Goal: Task Accomplishment & Management: Complete application form

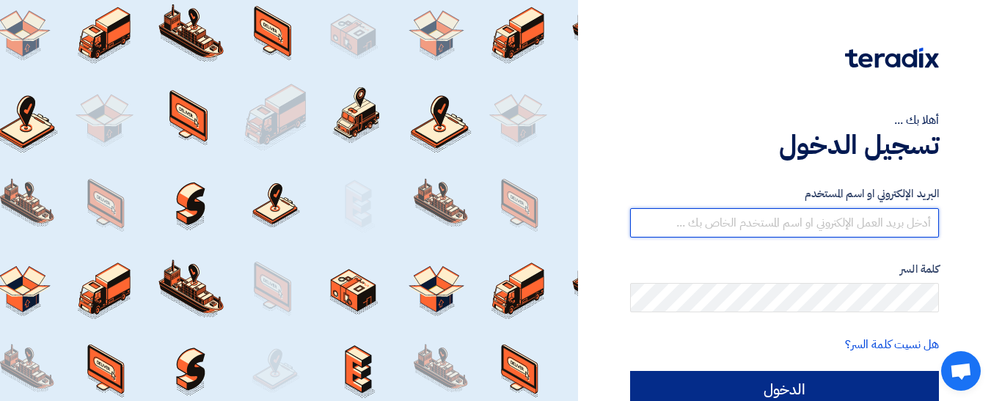
type input "[EMAIL_ADDRESS][DOMAIN_NAME]"
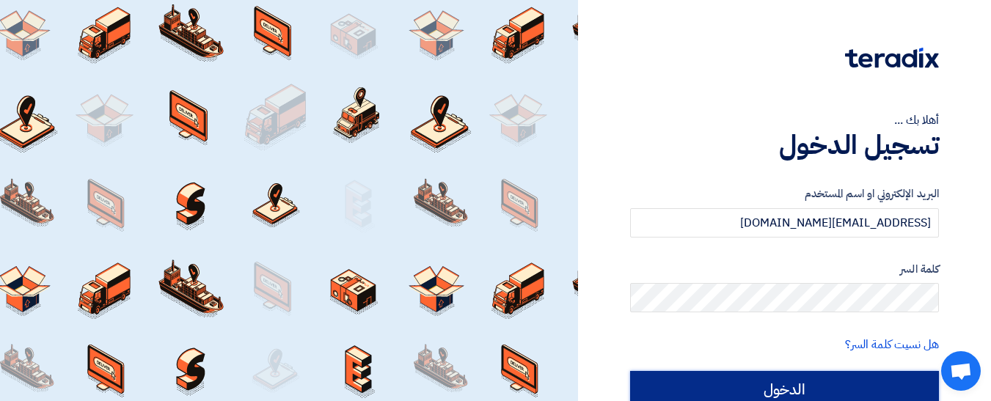
click at [794, 382] on input "الدخول" at bounding box center [784, 389] width 309 height 37
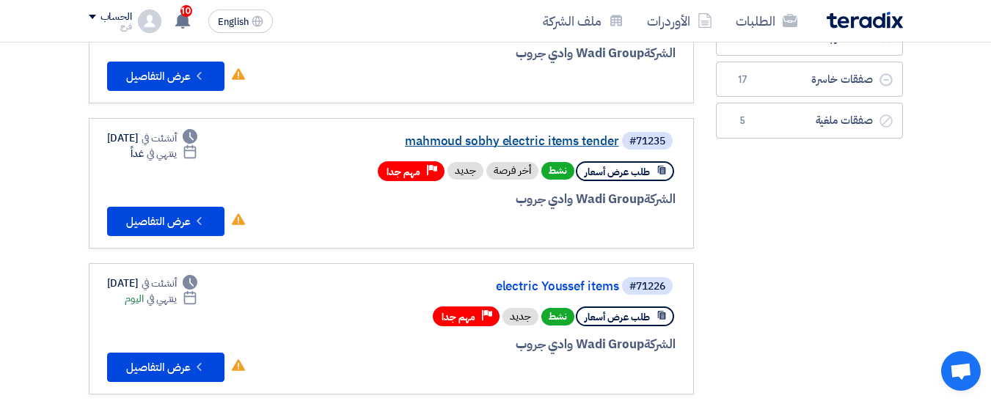
scroll to position [220, 0]
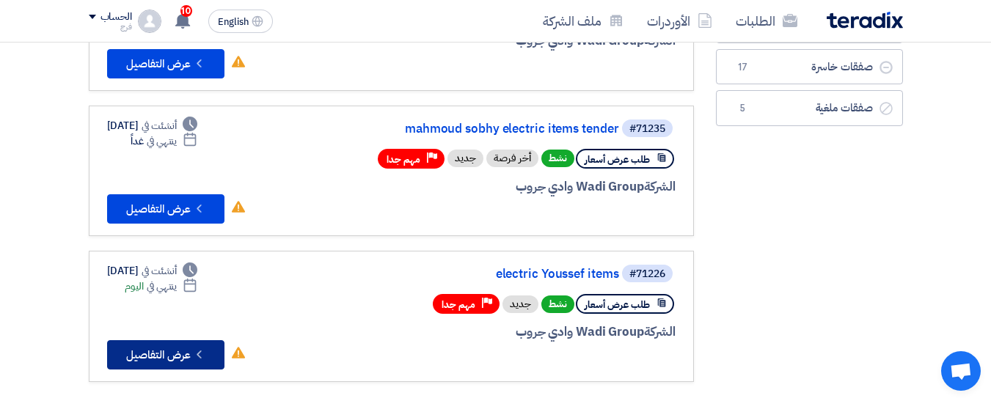
click at [162, 355] on button "Check details عرض التفاصيل" at bounding box center [165, 355] width 117 height 29
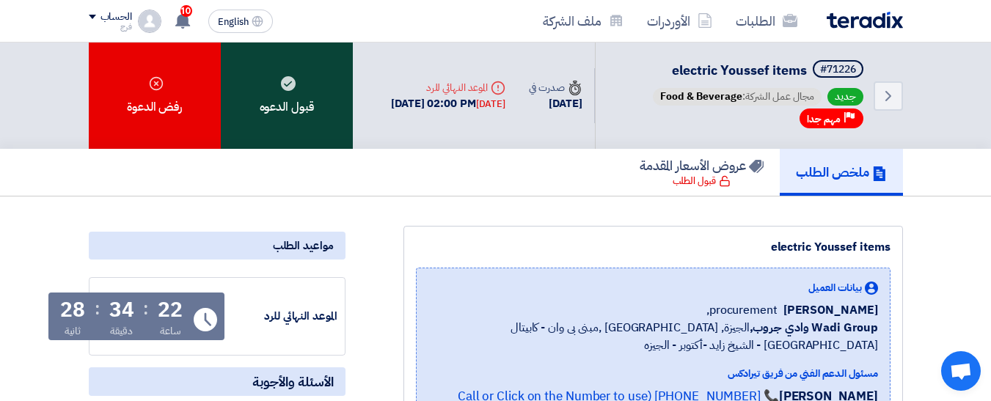
click at [280, 95] on div "قبول الدعوه" at bounding box center [287, 96] width 132 height 106
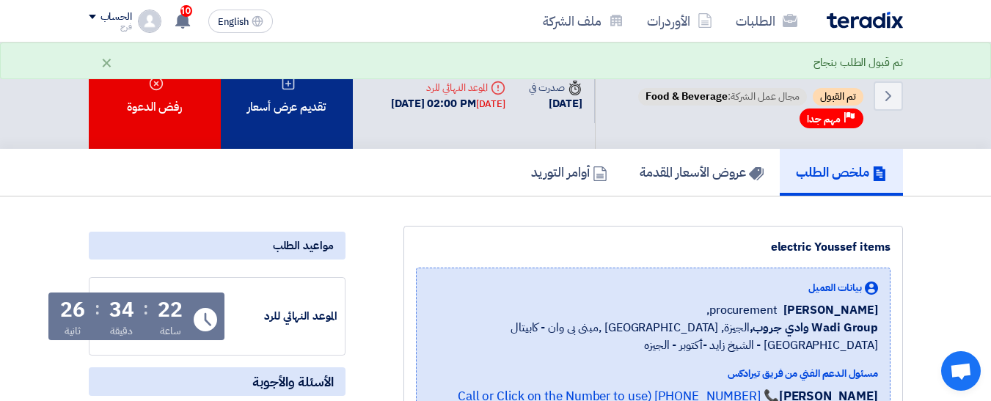
click at [291, 103] on div "تقديم عرض أسعار" at bounding box center [287, 96] width 132 height 106
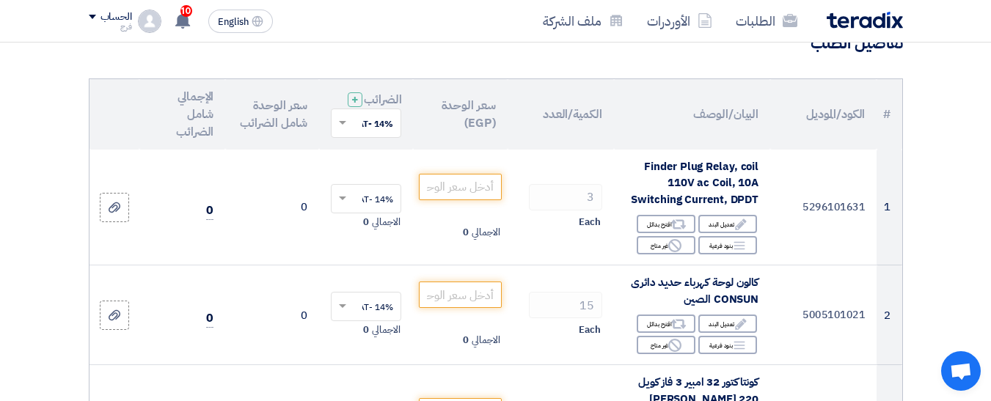
scroll to position [152, 0]
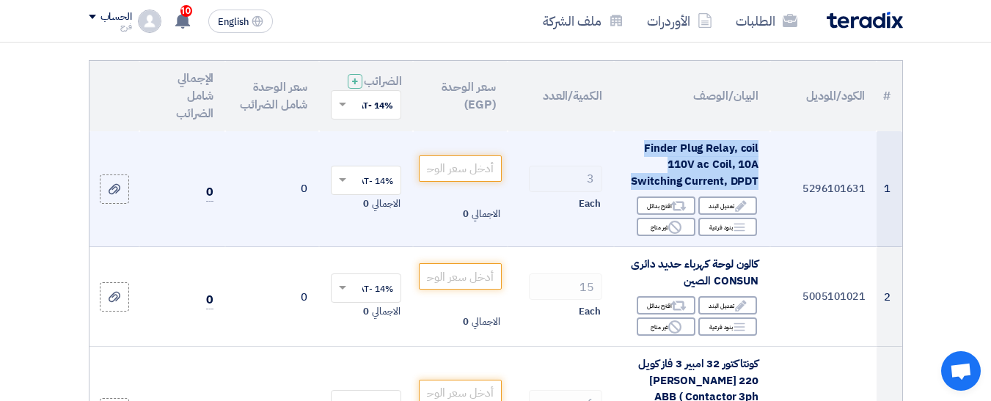
drag, startPoint x: 634, startPoint y: 200, endPoint x: 768, endPoint y: 155, distance: 141.6
click at [768, 155] on td "Finder Plug Relay, coil 110V ac Coil, 10A Switching Current, DPDT Edit تعديل ال…" at bounding box center [692, 189] width 156 height 116
copy span "Finder Plug Relay, coil 110V ac Coil, 10A Switching Current, DPDT"
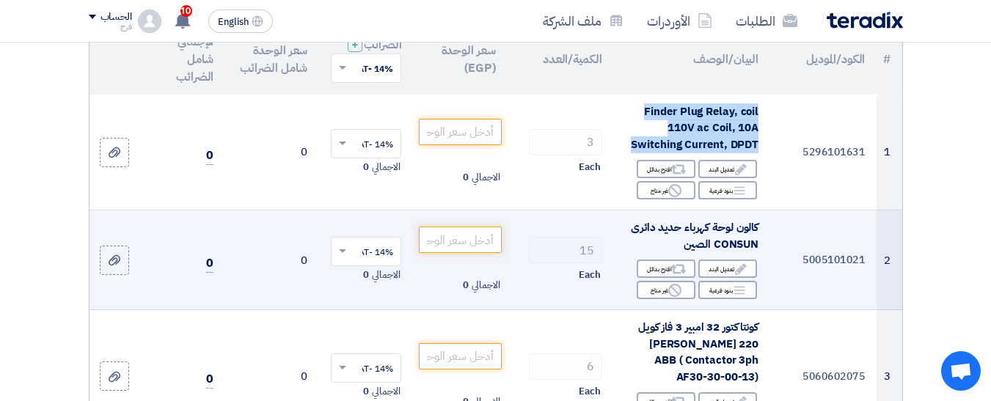
scroll to position [225, 0]
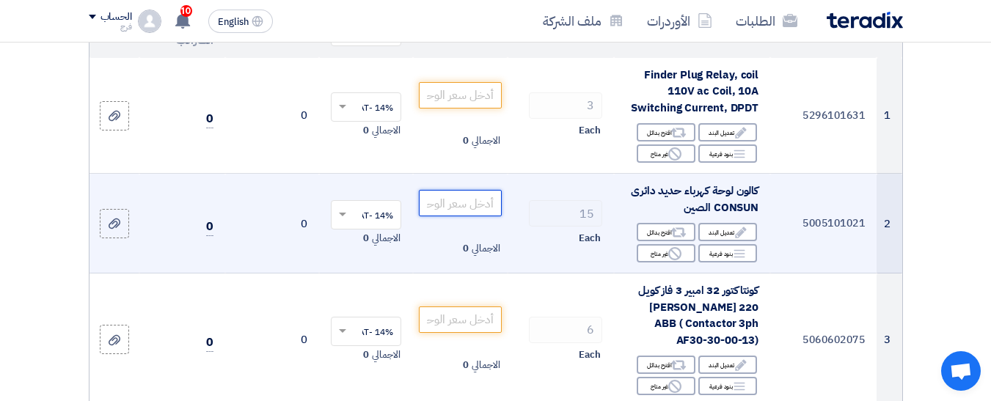
click at [471, 214] on input "number" at bounding box center [460, 203] width 82 height 26
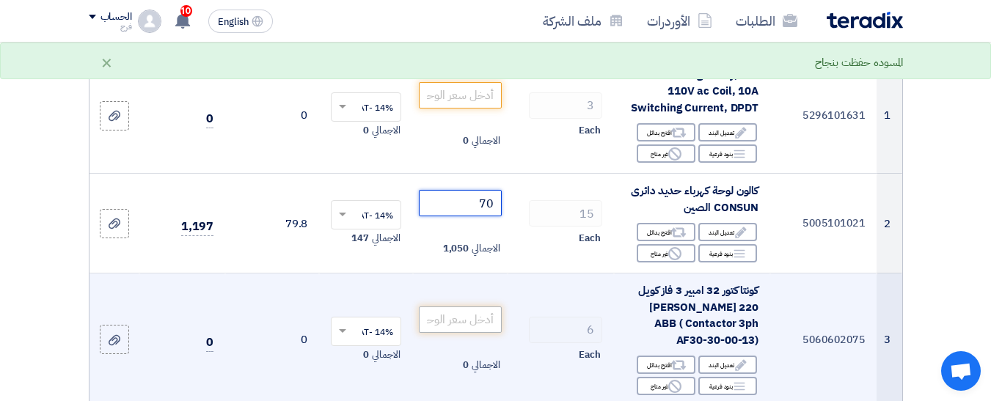
type input "70"
click at [471, 326] on input "number" at bounding box center [460, 320] width 82 height 26
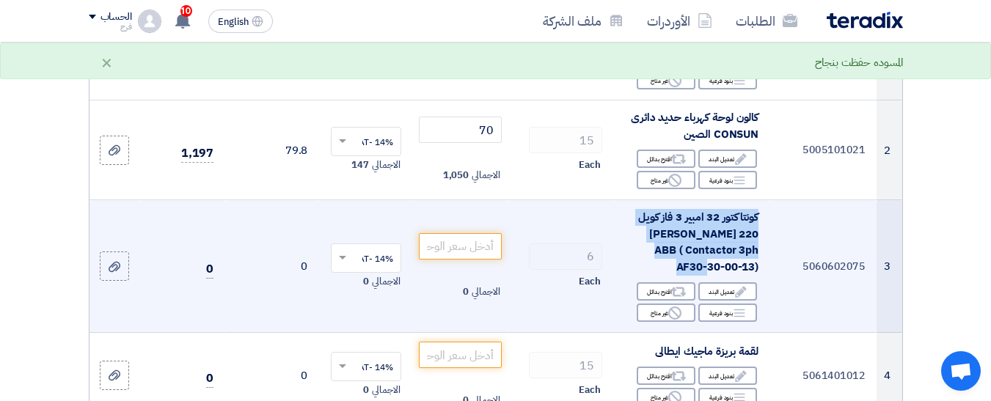
drag, startPoint x: 647, startPoint y: 263, endPoint x: 769, endPoint y: 228, distance: 126.6
click at [769, 228] on td "كونتاكتور 32 امبير 3 فاز كويل 220 [PERSON_NAME] ABB ( Contactor 3ph AF30-30-00-…" at bounding box center [692, 266] width 156 height 133
copy span "كونتاكتور 32 امبير 3 فاز كويل 220 [PERSON_NAME] ABB ( Contactor 3ph AF30-30-00-…"
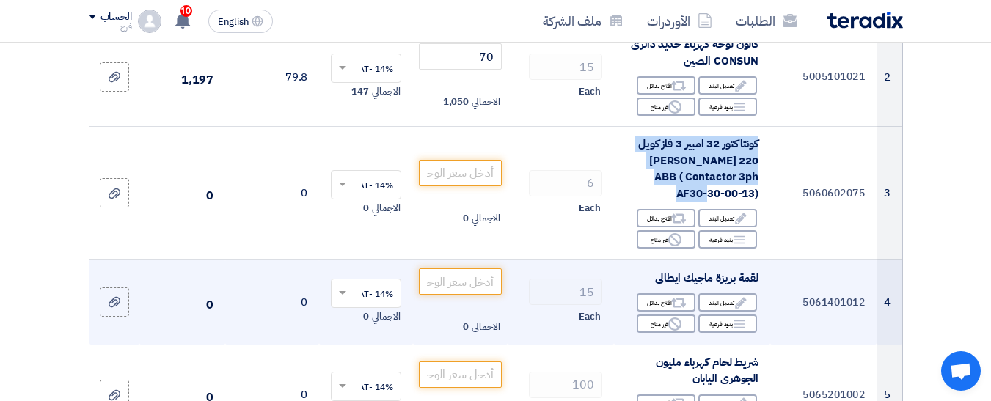
scroll to position [445, 0]
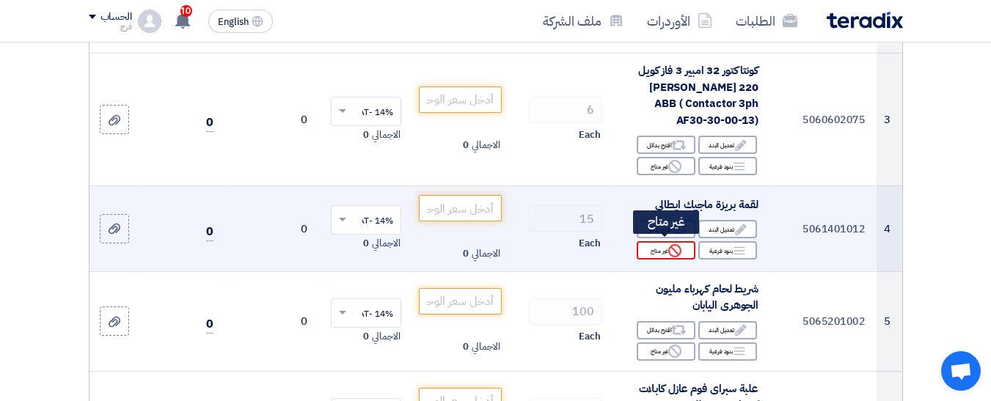
click at [656, 241] on div "Reject غير متاح" at bounding box center [666, 250] width 59 height 18
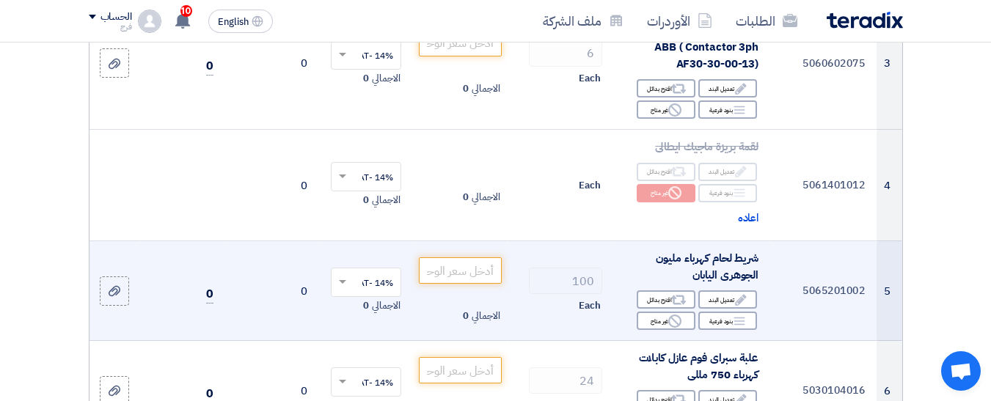
scroll to position [519, 0]
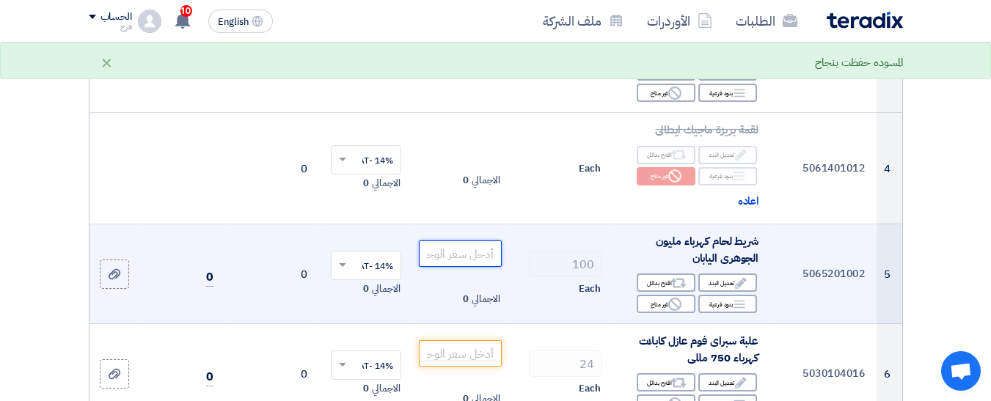
click at [472, 250] on input "number" at bounding box center [460, 254] width 82 height 26
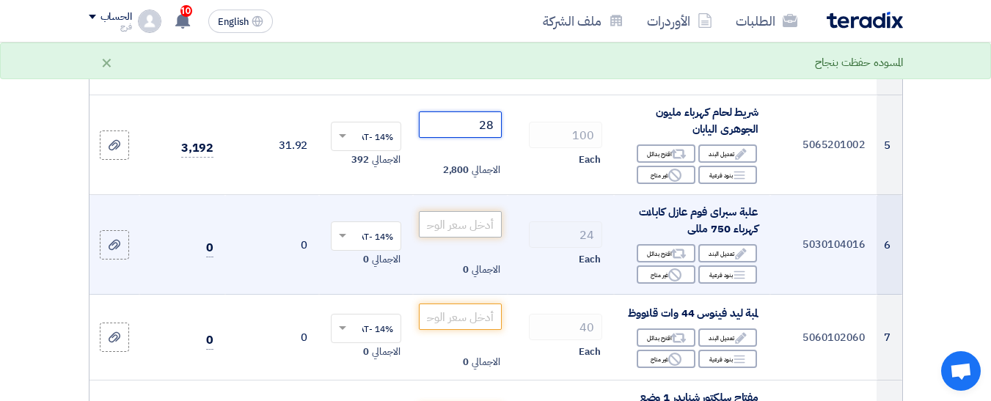
scroll to position [666, 0]
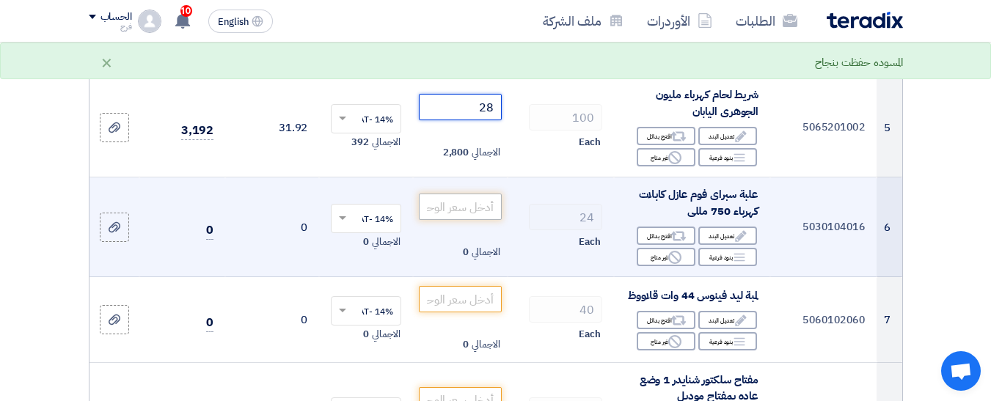
type input "28"
click at [466, 200] on input "number" at bounding box center [460, 207] width 82 height 26
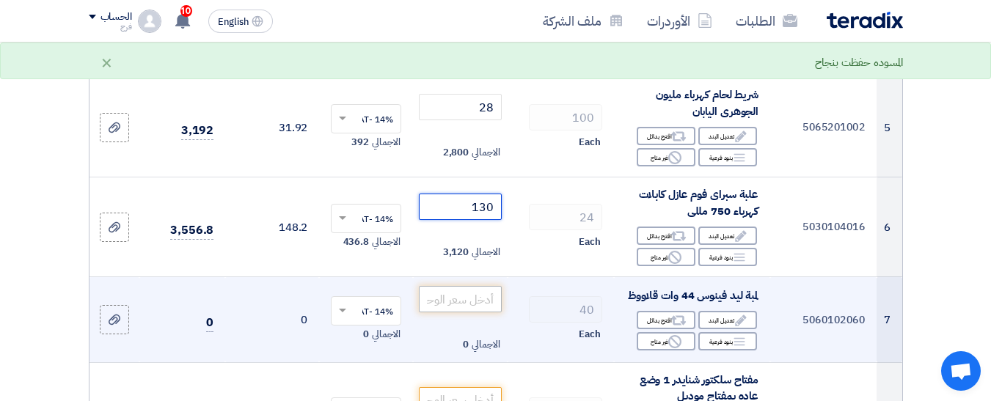
type input "130"
click at [467, 295] on input "number" at bounding box center [460, 299] width 82 height 26
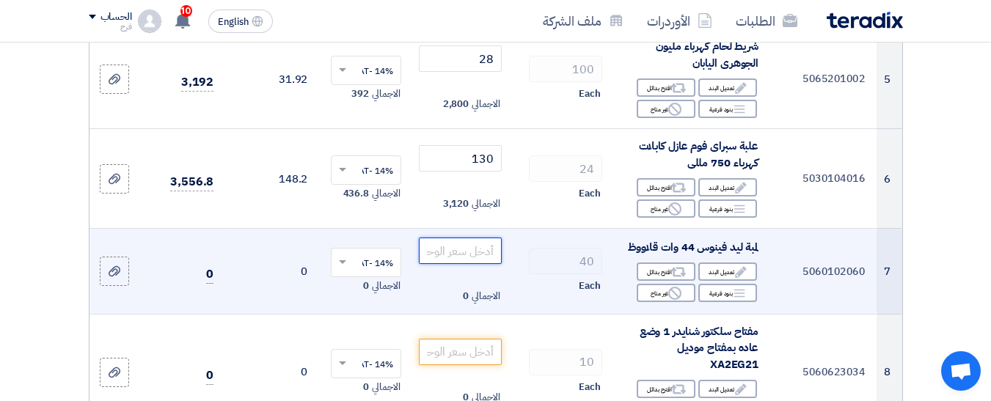
scroll to position [739, 0]
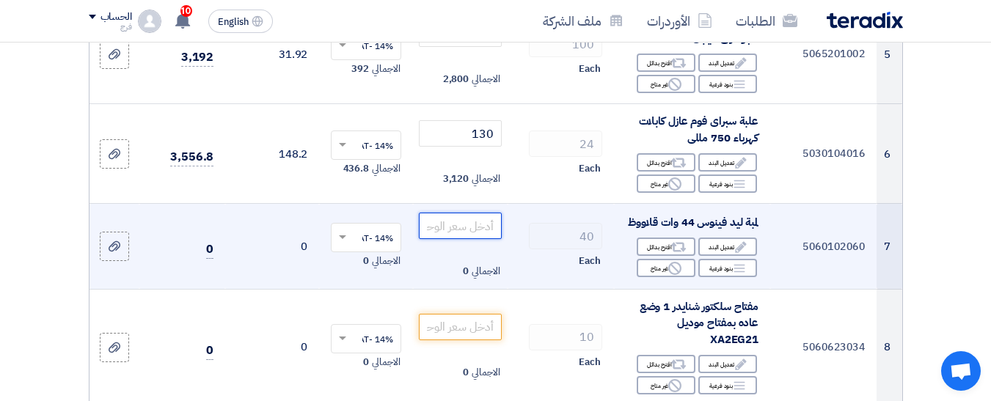
click at [479, 221] on input "number" at bounding box center [460, 226] width 82 height 26
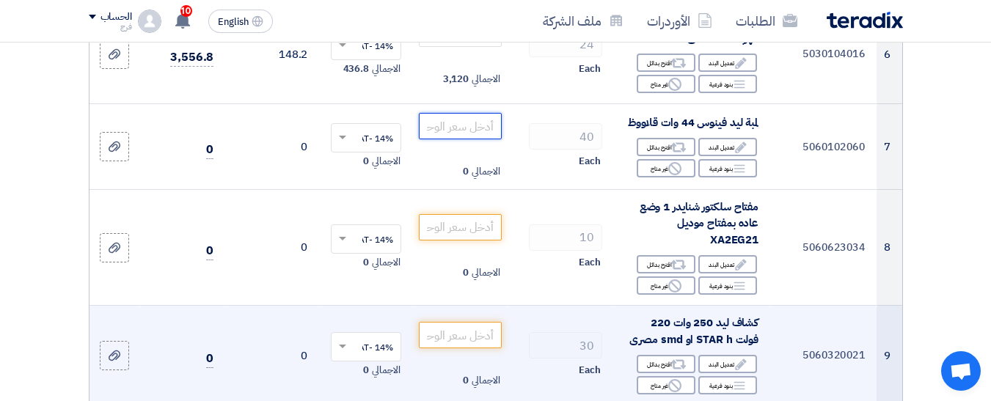
scroll to position [812, 0]
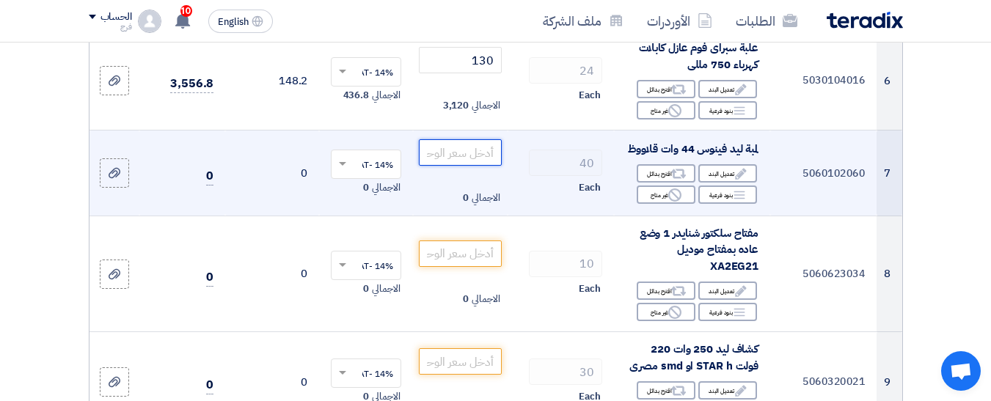
click at [474, 147] on input "number" at bounding box center [460, 152] width 82 height 26
click at [476, 145] on input "number" at bounding box center [460, 152] width 82 height 26
click at [479, 148] on input "number" at bounding box center [460, 152] width 82 height 26
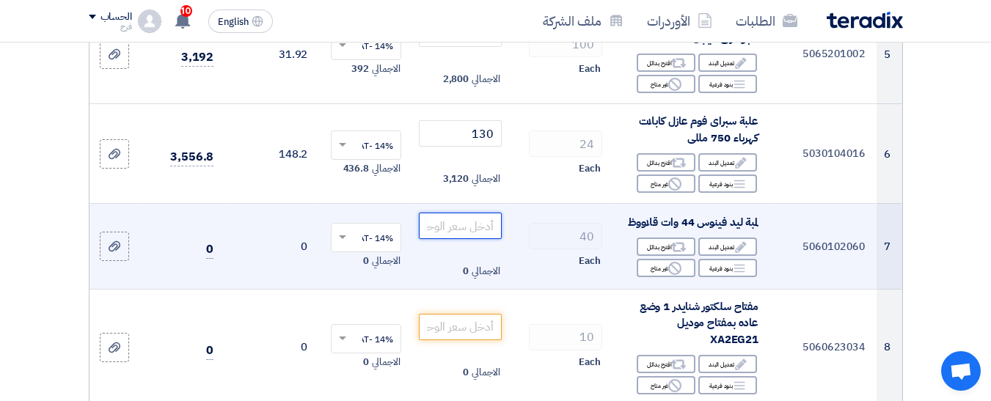
click at [496, 219] on input "number" at bounding box center [460, 226] width 82 height 26
click at [489, 223] on input "number" at bounding box center [460, 226] width 82 height 26
click at [485, 222] on input "number" at bounding box center [460, 226] width 82 height 26
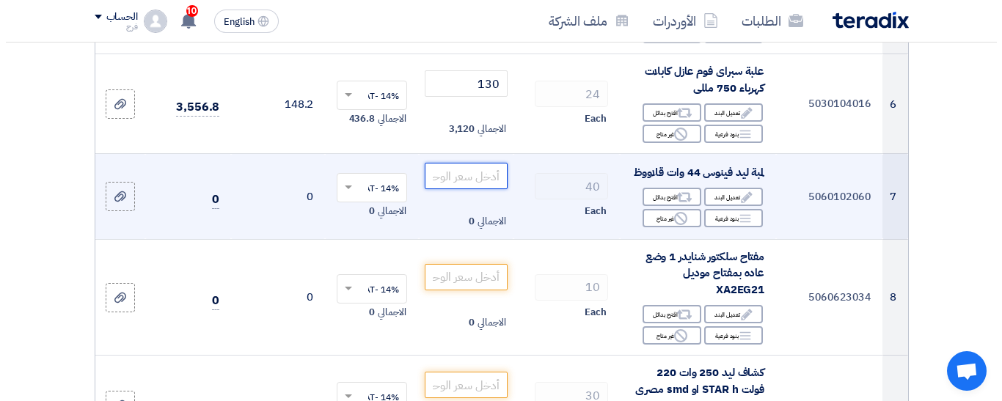
scroll to position [812, 0]
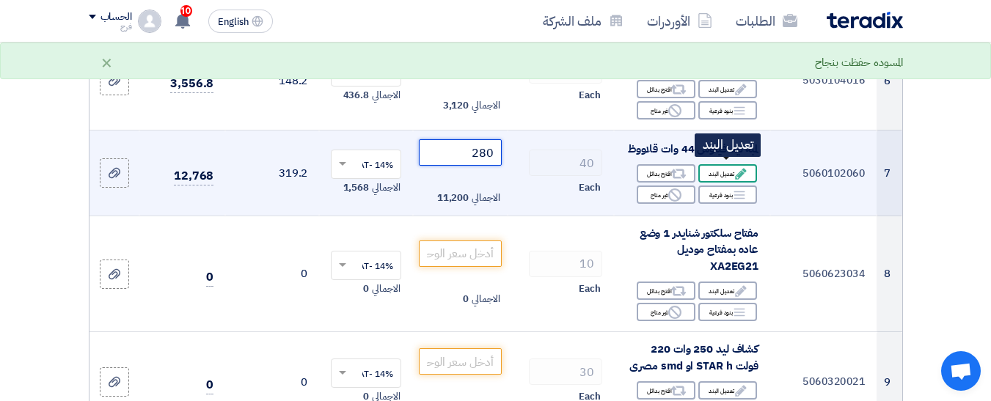
type input "280"
click at [715, 170] on div "Edit تعديل البند" at bounding box center [728, 173] width 59 height 18
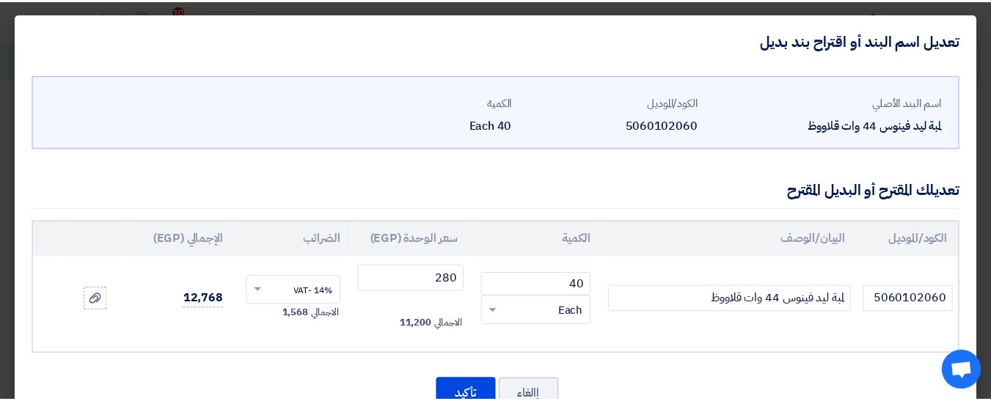
scroll to position [48, 0]
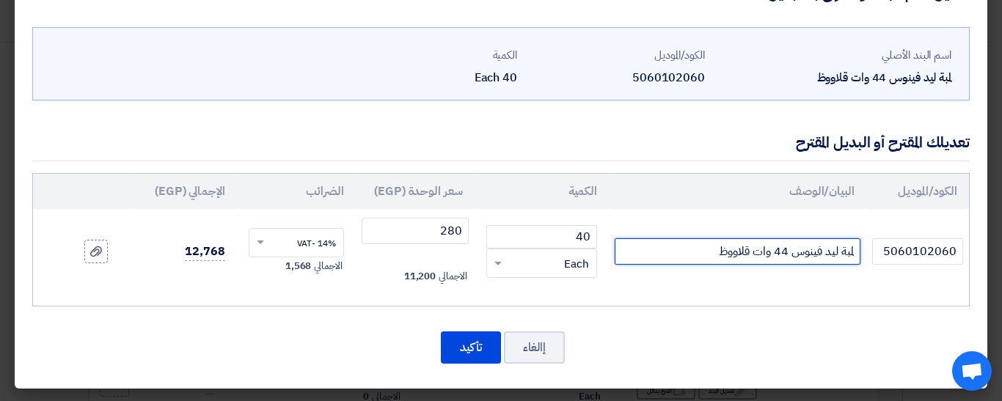
click at [776, 256] on input "لمبة ليد فينوس 44 وات قلاووظ" at bounding box center [738, 251] width 246 height 26
drag, startPoint x: 776, startPoint y: 252, endPoint x: 788, endPoint y: 249, distance: 12.1
click at [788, 249] on input "لمبة ليد فينوس 44 وات قلاووظ" at bounding box center [738, 251] width 246 height 26
click at [696, 247] on input "لمبة ليد فينوس 50 وات قلاووظ" at bounding box center [738, 251] width 246 height 26
type input "لمبة ليد فينوس 50 وات قلاووظ السويدي"
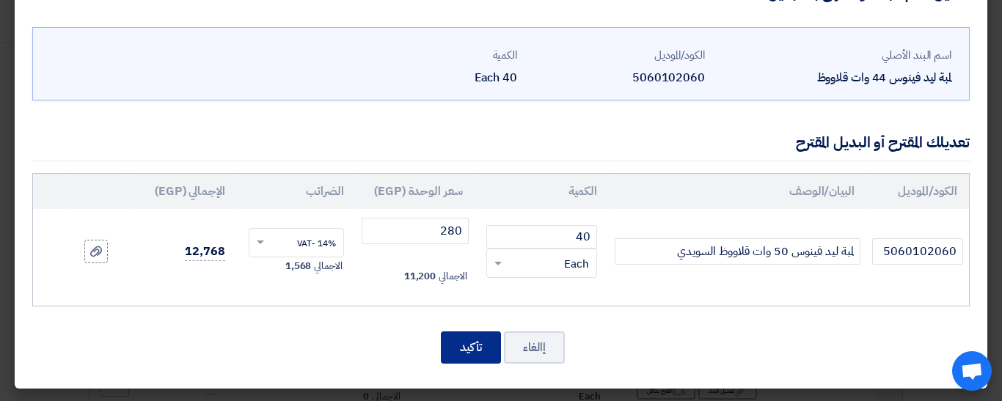
click at [472, 346] on button "تأكيد" at bounding box center [471, 348] width 60 height 32
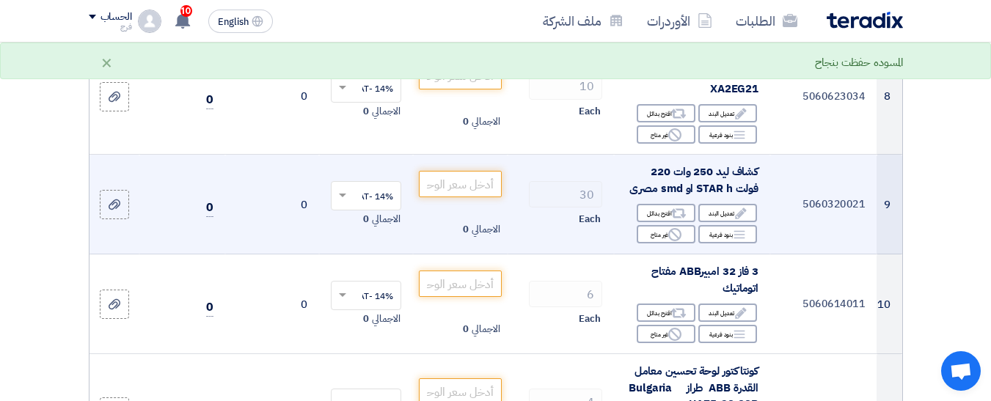
scroll to position [959, 0]
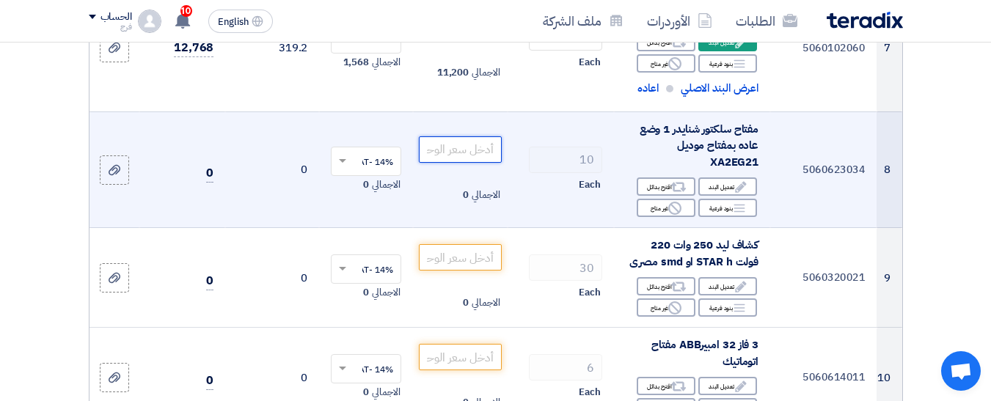
click at [471, 139] on input "number" at bounding box center [460, 149] width 82 height 26
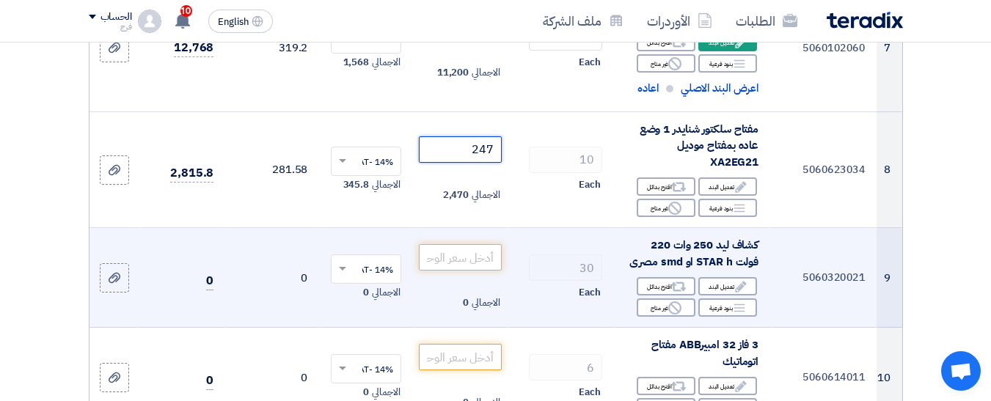
type input "247"
click at [467, 259] on input "number" at bounding box center [460, 257] width 82 height 26
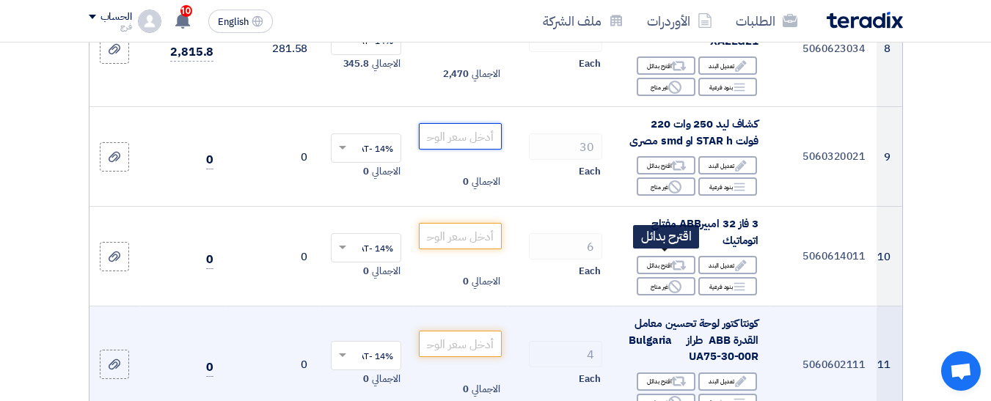
scroll to position [1106, 0]
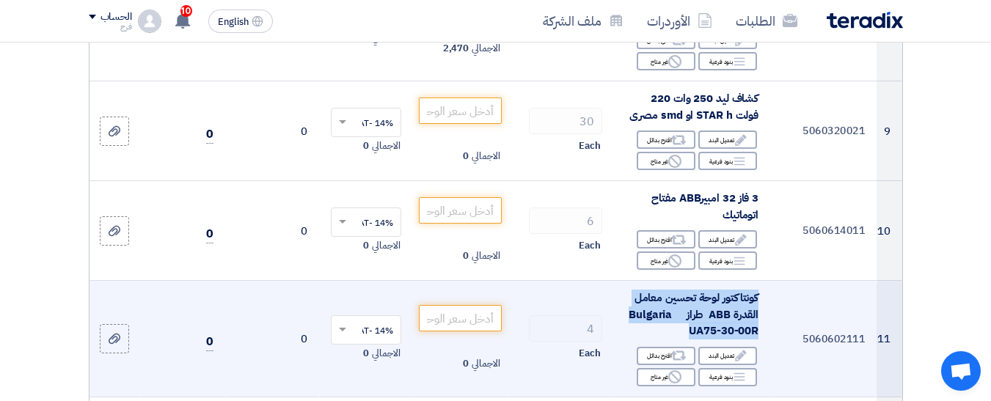
drag, startPoint x: 678, startPoint y: 332, endPoint x: 763, endPoint y: 293, distance: 93.6
click at [763, 293] on td "كونتاكتور لوحة تحسين معامل القدرة ABB طراز Bulgaria UA75-30-00R Edit تعديل البن…" at bounding box center [692, 339] width 156 height 117
copy span "كونتاكتور لوحة تحسين معامل القدرة ABB طراز Bulgaria UA75-30-00R"
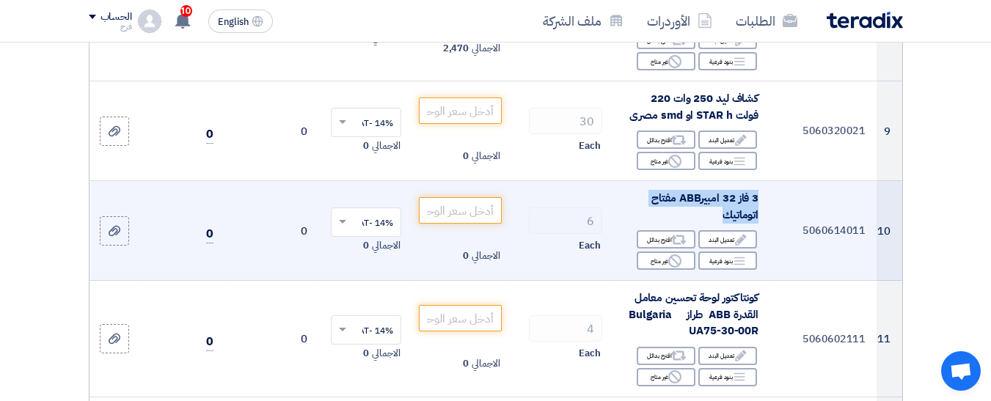
drag, startPoint x: 707, startPoint y: 210, endPoint x: 765, endPoint y: 191, distance: 61.0
click at [765, 191] on td "3 فاز 32 امبيرABB مفتاح اتوماتيك Edit تعديل البند Alternative اقترح بدائل Break…" at bounding box center [692, 231] width 156 height 100
copy span "3 فاز 32 امبيرABB مفتاح اتوماتيك"
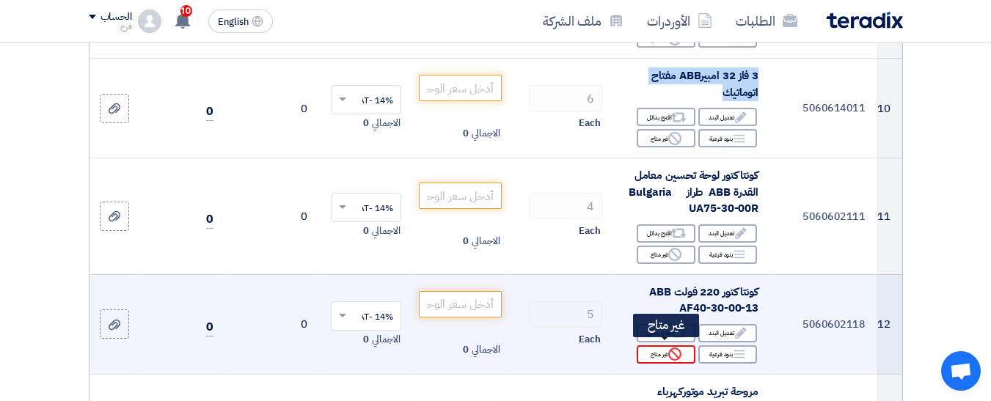
scroll to position [1253, 0]
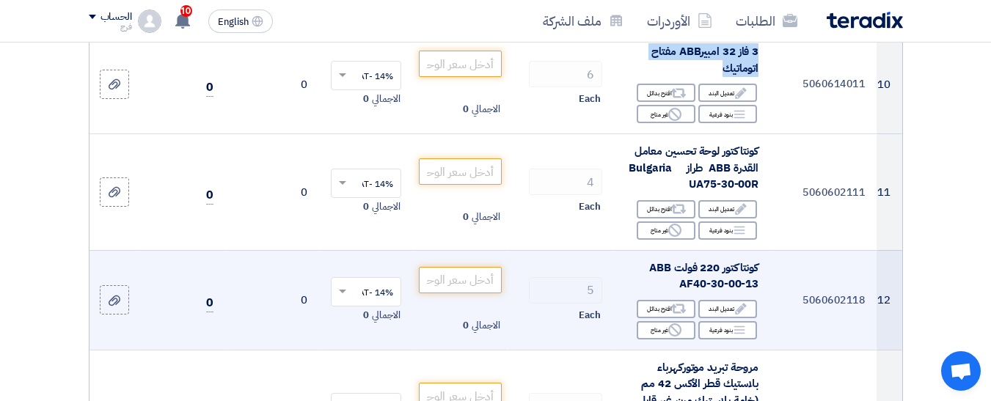
drag, startPoint x: 672, startPoint y: 280, endPoint x: 776, endPoint y: 266, distance: 104.3
click at [776, 266] on tr "12 5060602118 كونتاكتور 220 فولت ABB AF40-30-00-13 Edit تعديل البند Alternative…" at bounding box center [496, 300] width 813 height 100
copy tr "كونتاكتور 220 فولت ABB AF40-30-00-13"
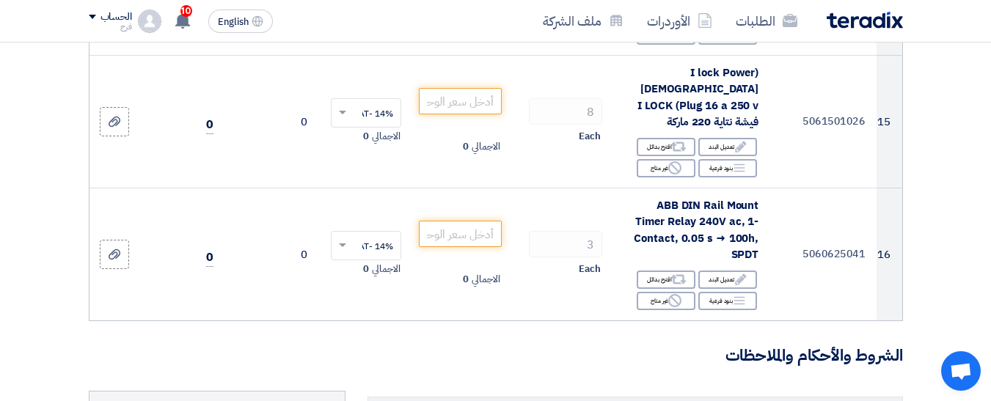
scroll to position [1766, 0]
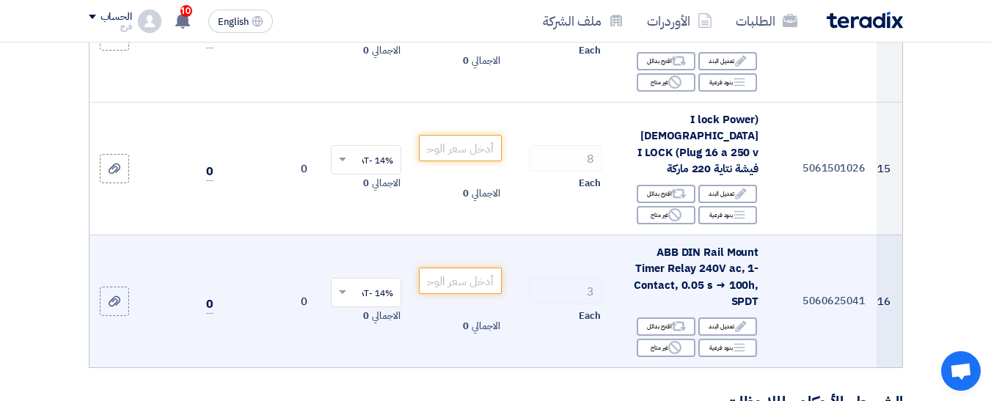
drag, startPoint x: 714, startPoint y: 267, endPoint x: 775, endPoint y: 210, distance: 83.6
click at [775, 235] on tr "16 5060625041 ABB DIN Rail Mount Timer Relay 240V ac, 1-Contact, 0.05 s → 100h,…" at bounding box center [496, 301] width 813 height 133
copy tr "ABB DIN Rail Mount Timer Relay 240V ac, 1-Contact, 0.05 s → 100h, SPDT"
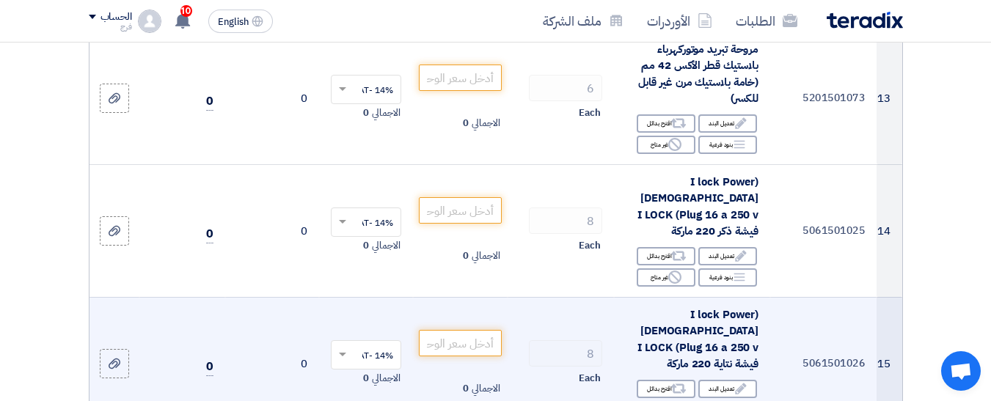
scroll to position [1546, 0]
